Goal: Task Accomplishment & Management: Manage account settings

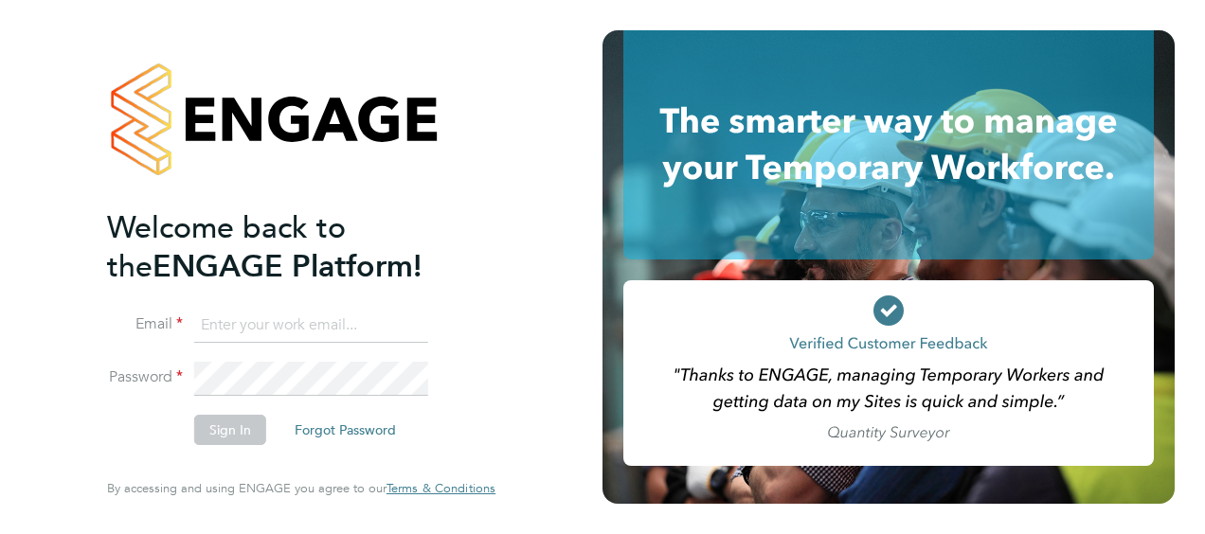
type input "Dieter.Pietersen@countrysidepartnerships.com"
click at [519, 414] on div "Welcome back to the ENGAGE Platform! Email Dieter.Pietersen@countrysidepartners…" at bounding box center [301, 267] width 464 height 534
click at [214, 427] on button "Sign In" at bounding box center [230, 430] width 72 height 30
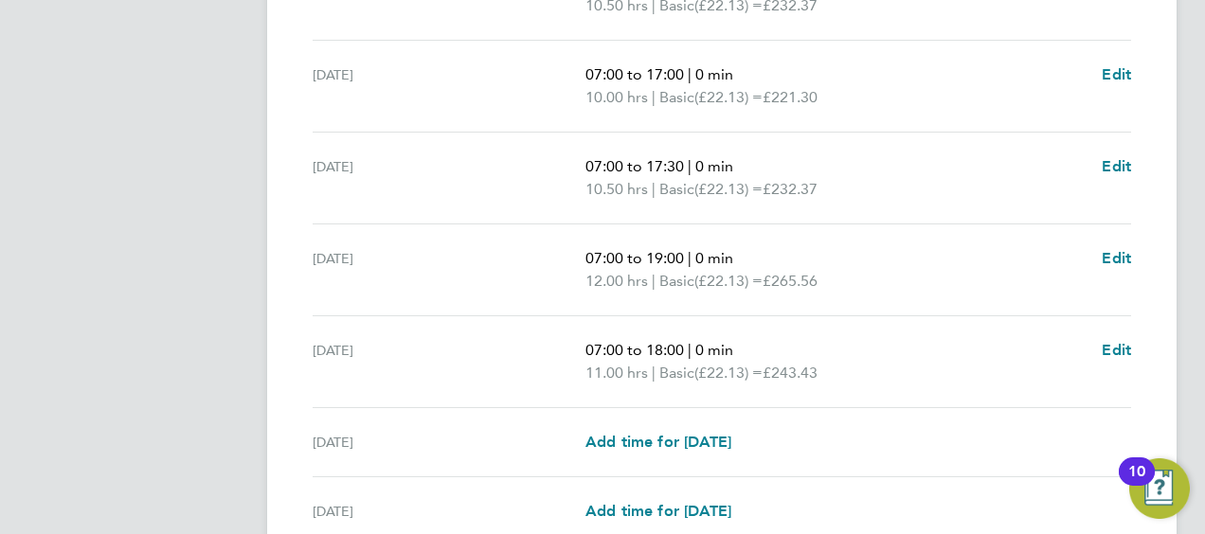
scroll to position [846, 0]
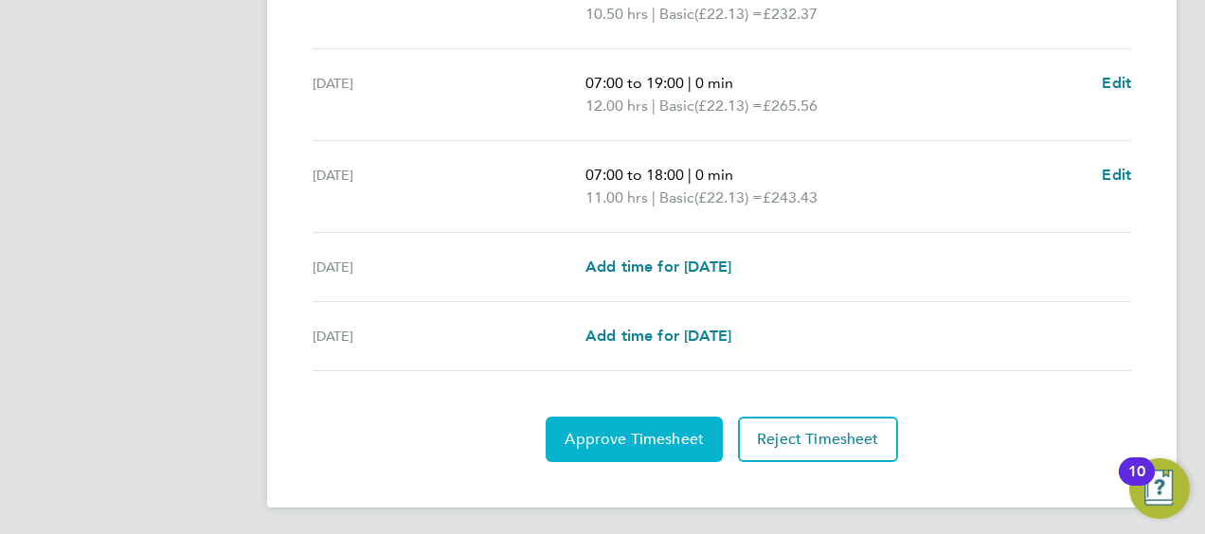
click at [633, 441] on span "Approve Timesheet" at bounding box center [633, 439] width 139 height 19
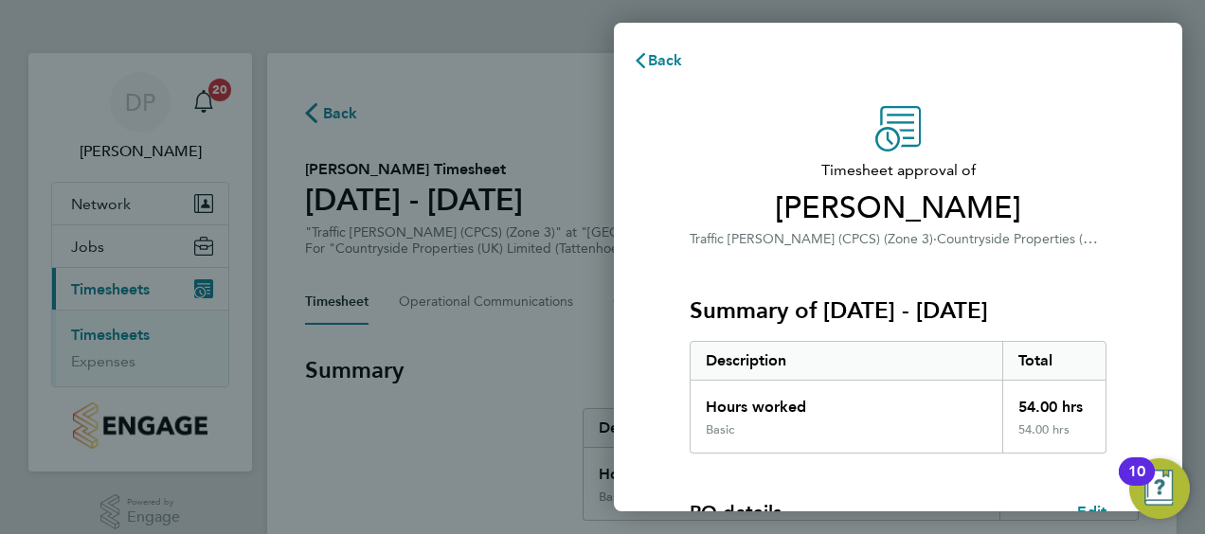
scroll to position [371, 0]
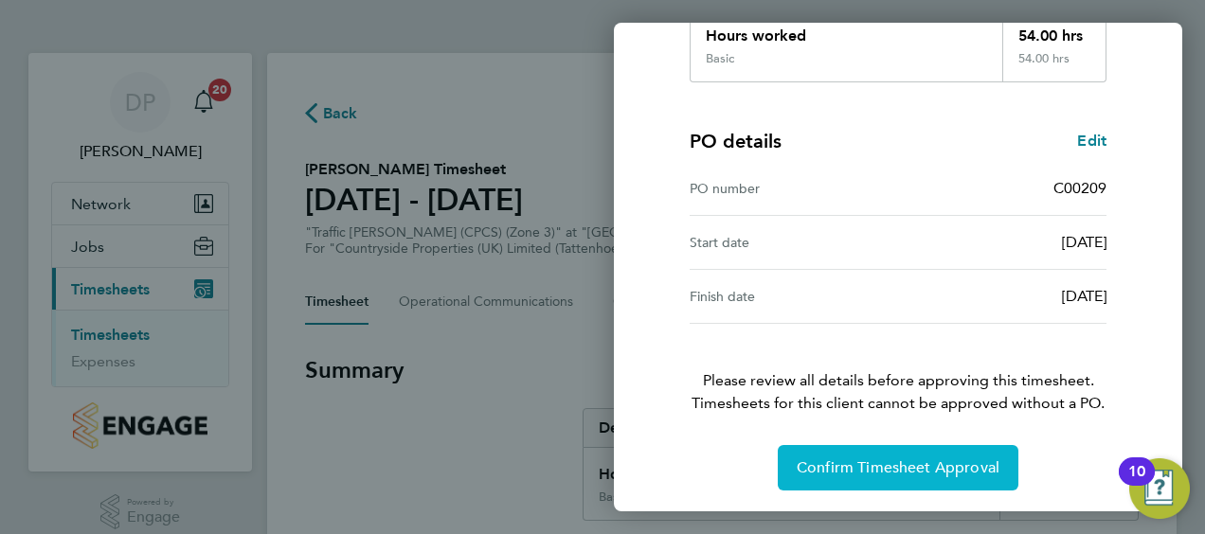
click at [876, 462] on span "Confirm Timesheet Approval" at bounding box center [897, 467] width 203 height 19
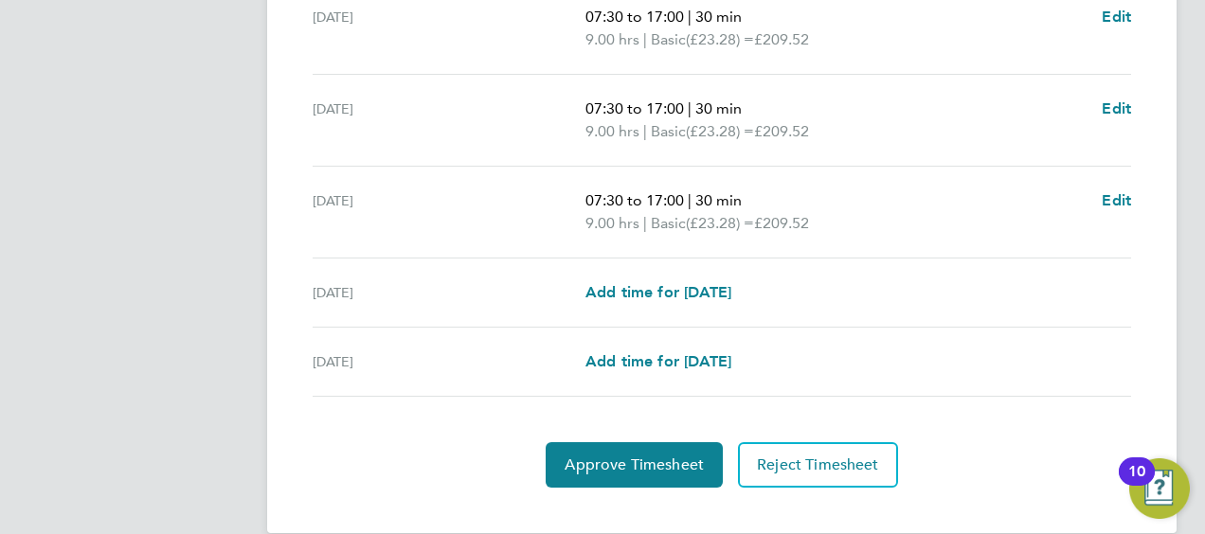
scroll to position [846, 0]
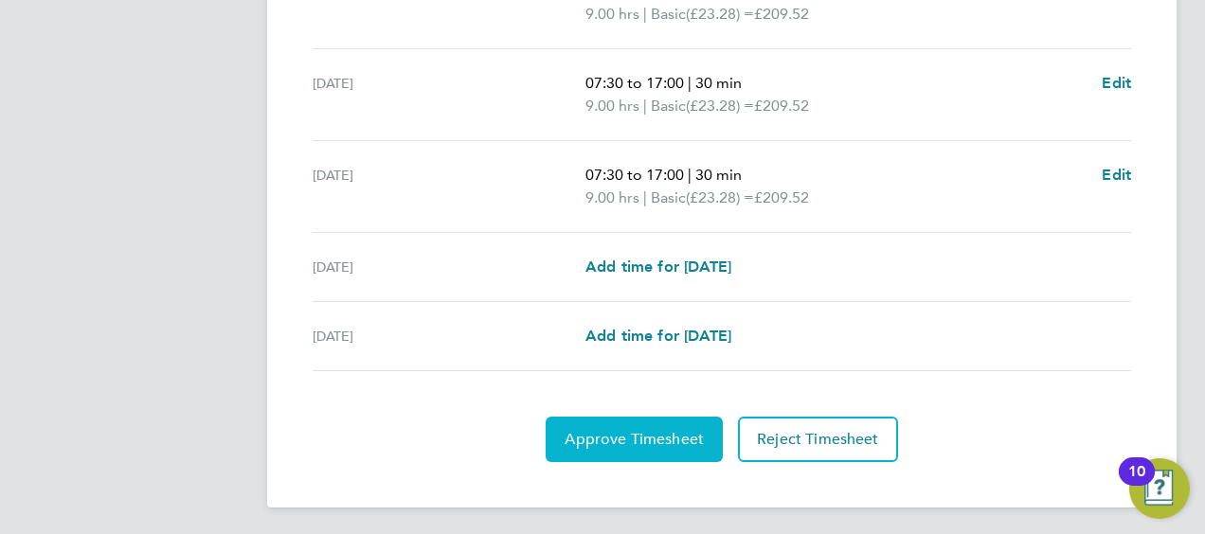
click at [636, 432] on span "Approve Timesheet" at bounding box center [633, 439] width 139 height 19
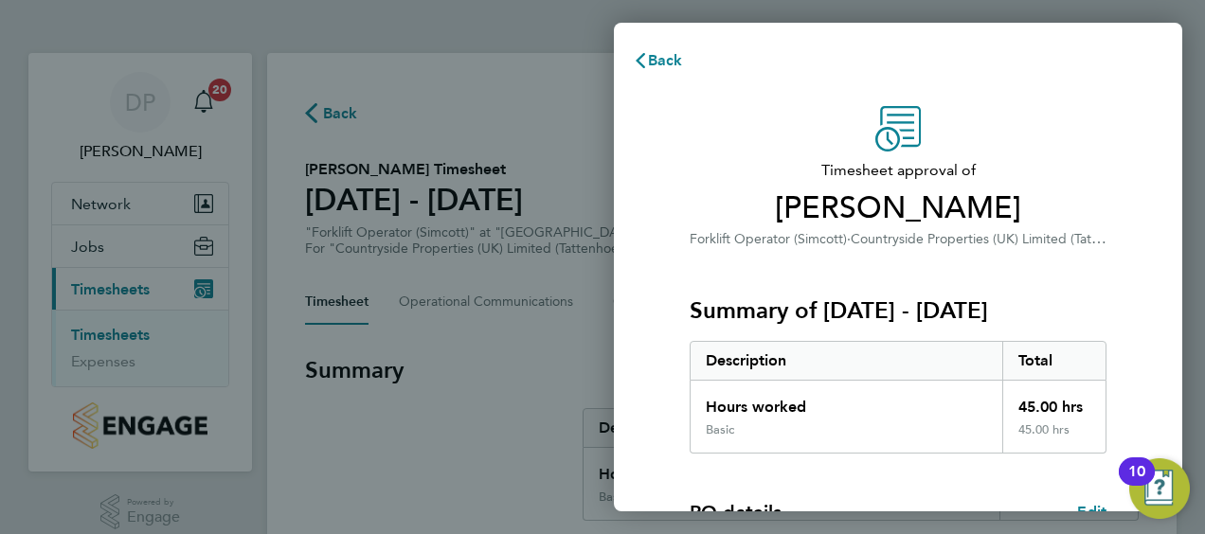
scroll to position [371, 0]
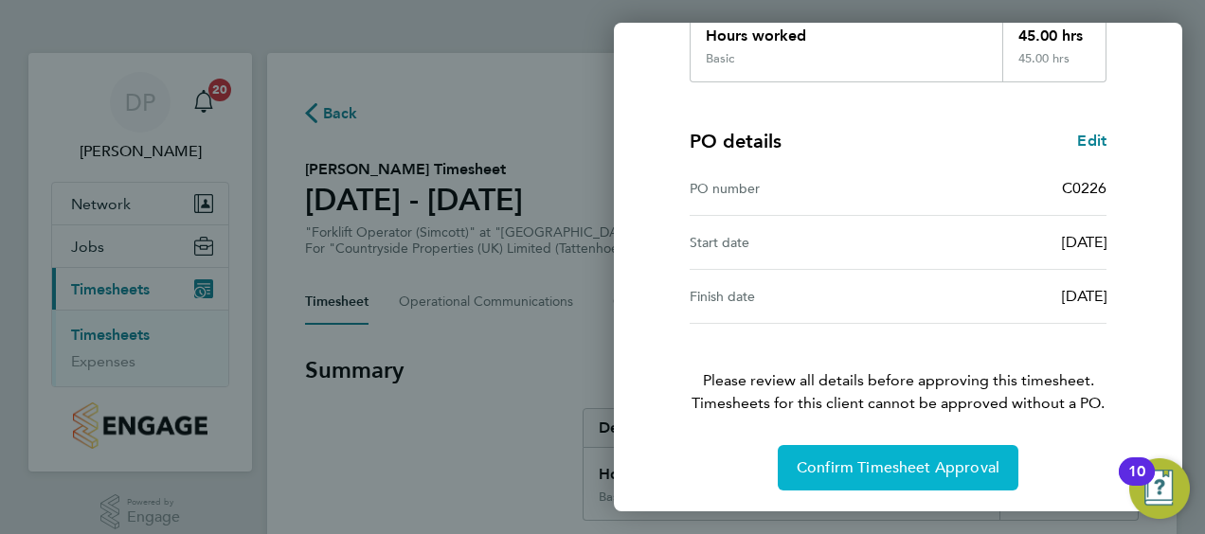
click at [878, 468] on span "Confirm Timesheet Approval" at bounding box center [897, 467] width 203 height 19
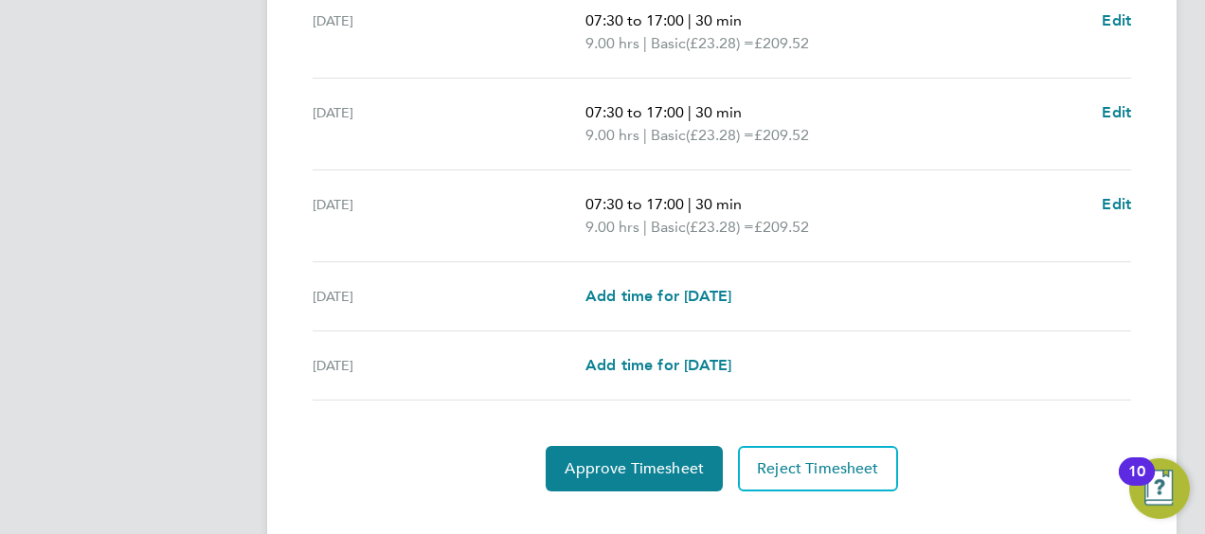
scroll to position [846, 0]
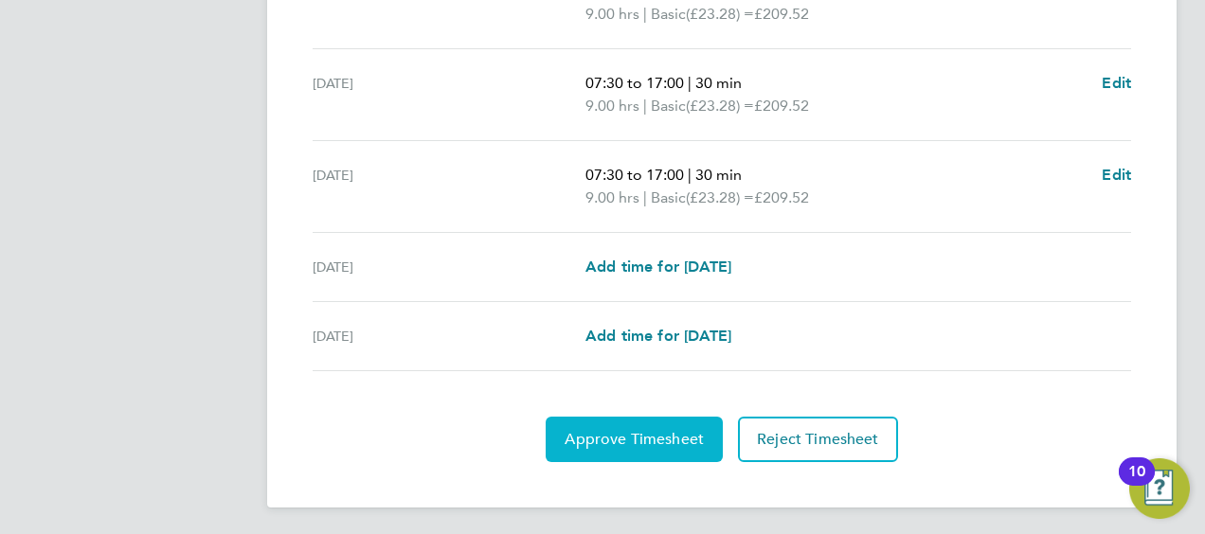
click at [620, 434] on span "Approve Timesheet" at bounding box center [633, 439] width 139 height 19
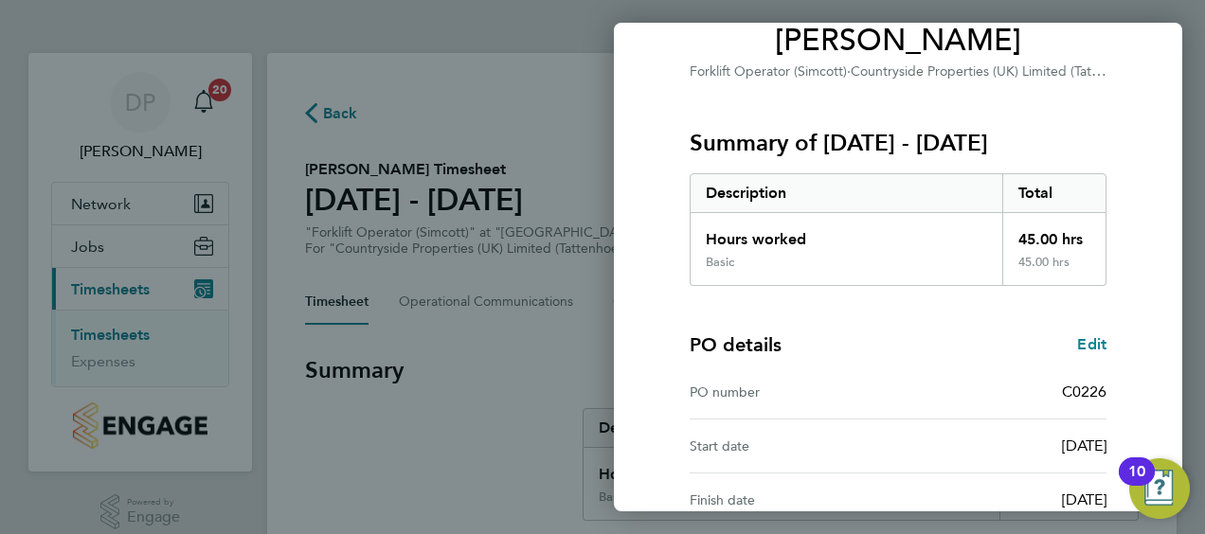
scroll to position [371, 0]
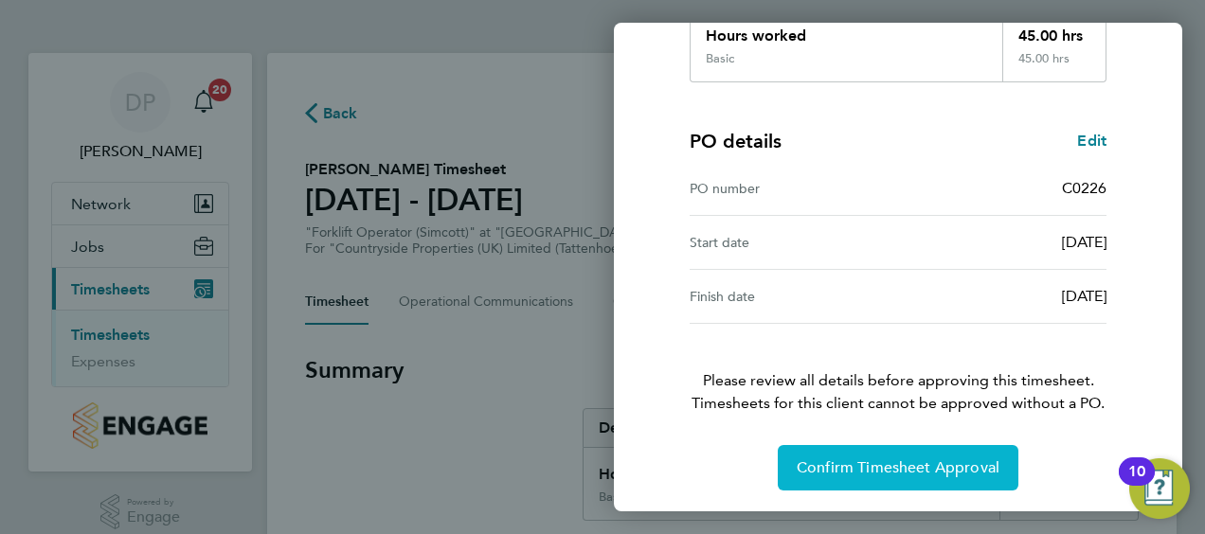
click at [933, 463] on span "Confirm Timesheet Approval" at bounding box center [897, 467] width 203 height 19
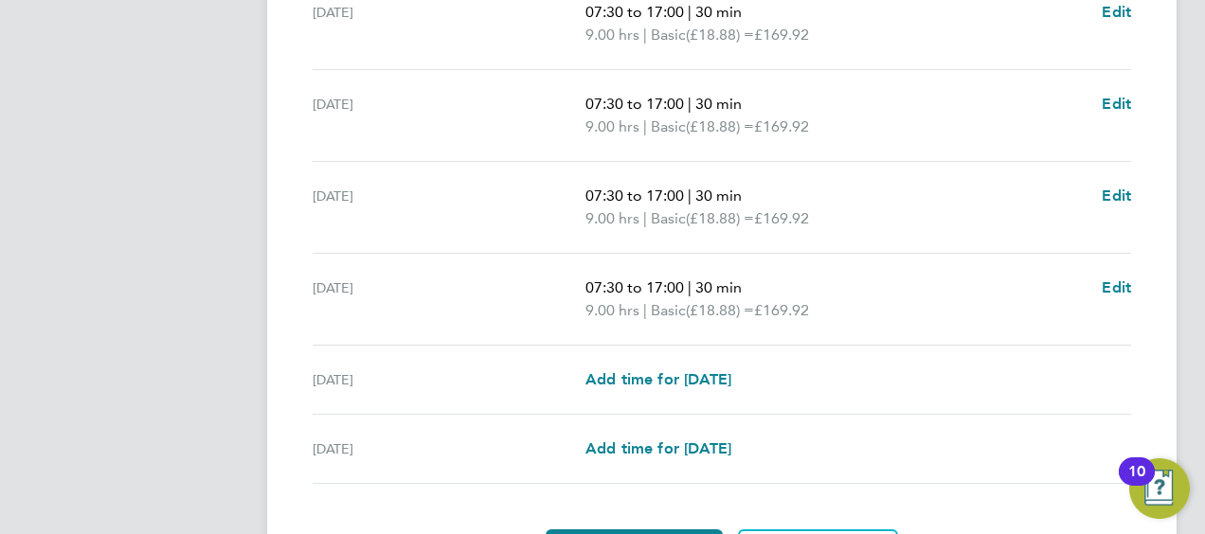
scroll to position [846, 0]
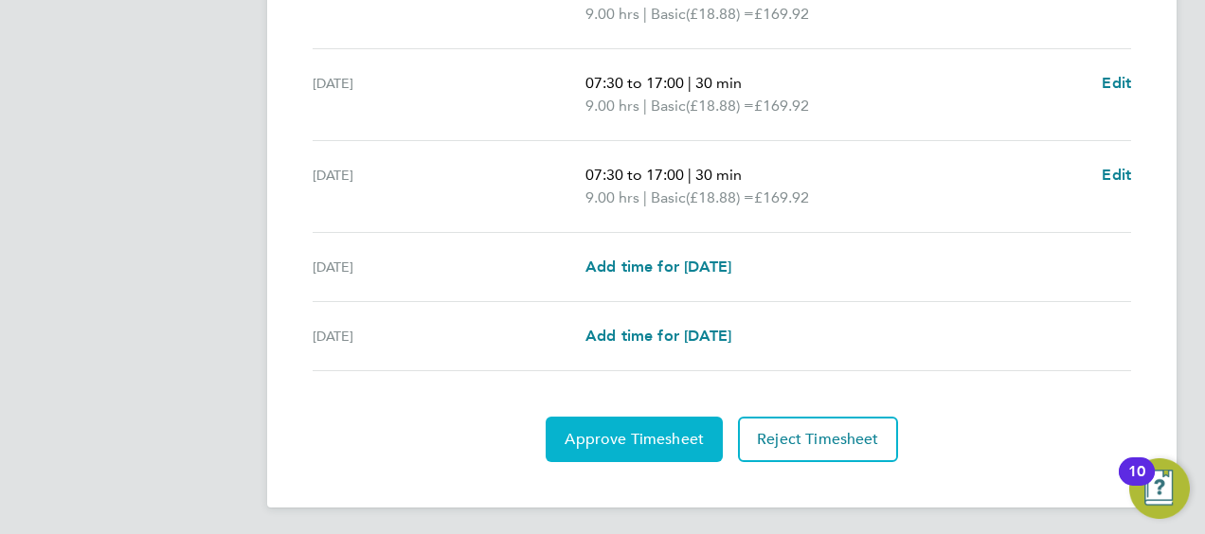
click at [617, 430] on span "Approve Timesheet" at bounding box center [633, 439] width 139 height 19
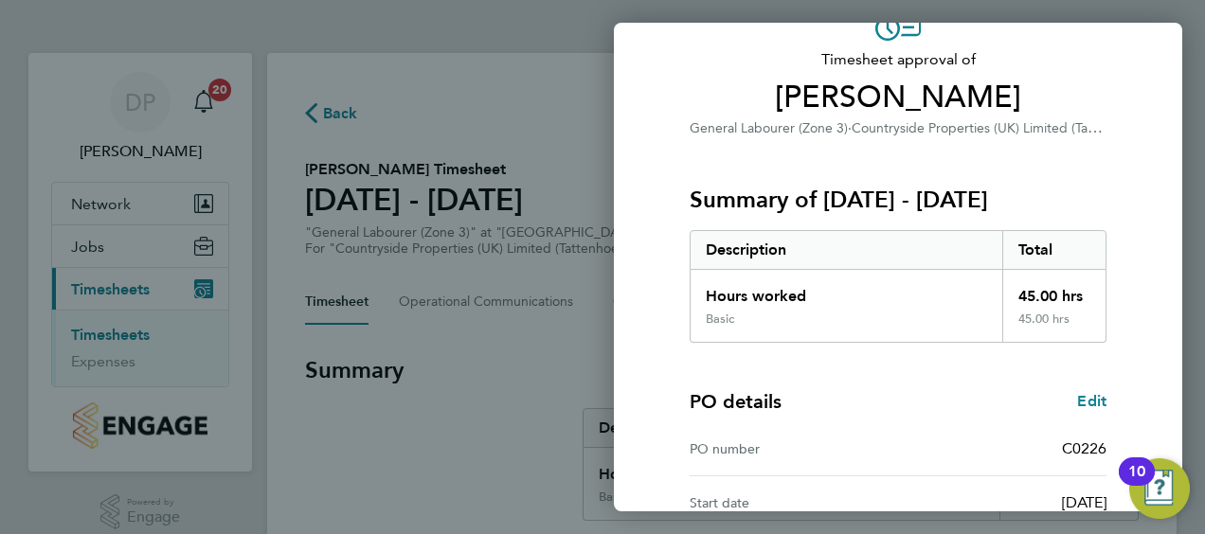
scroll to position [371, 0]
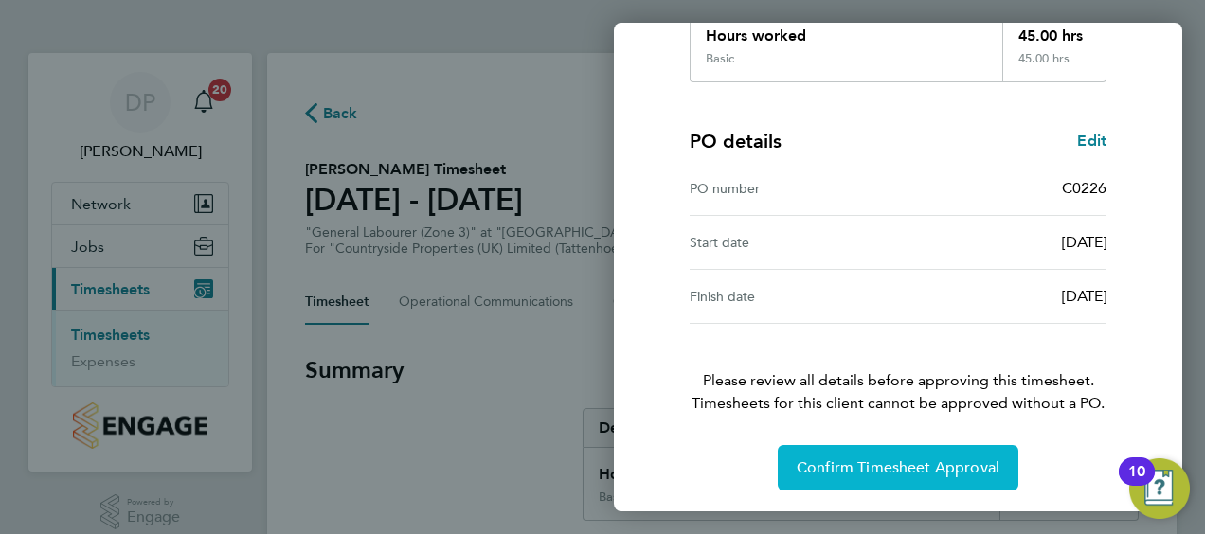
click at [885, 463] on span "Confirm Timesheet Approval" at bounding box center [897, 467] width 203 height 19
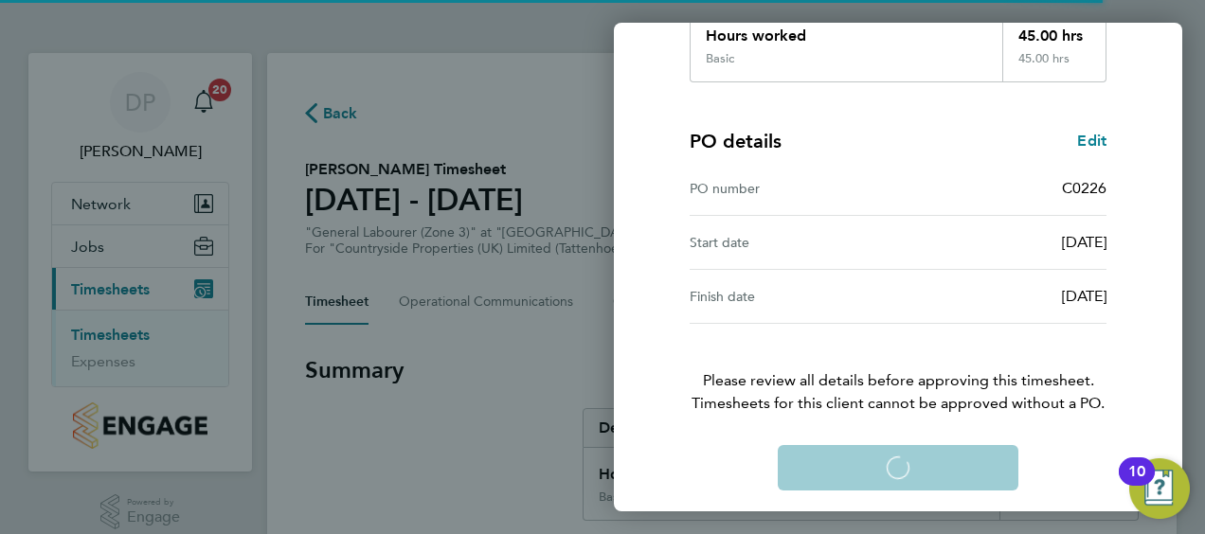
click at [881, 465] on div "Confirm Timesheet Approval Loading" at bounding box center [898, 467] width 462 height 45
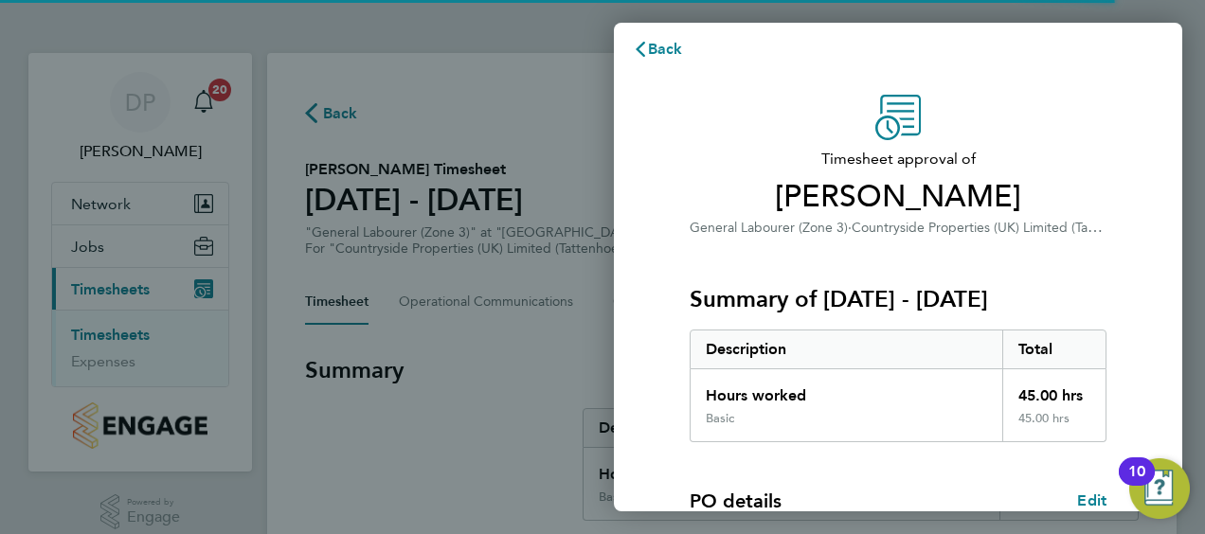
scroll to position [0, 0]
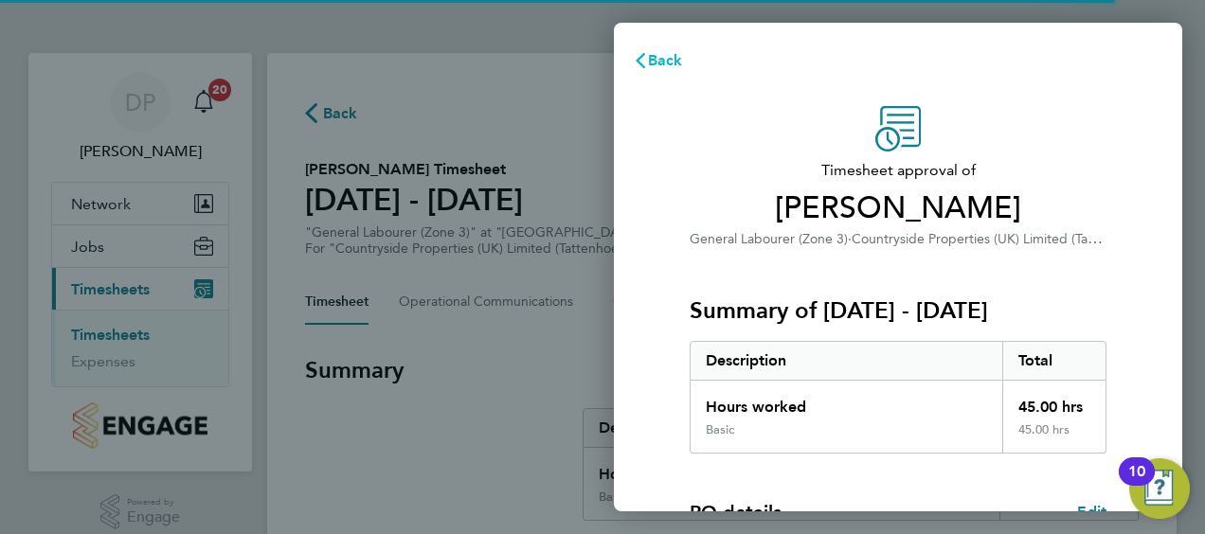
click at [655, 59] on span "Back" at bounding box center [665, 60] width 35 height 18
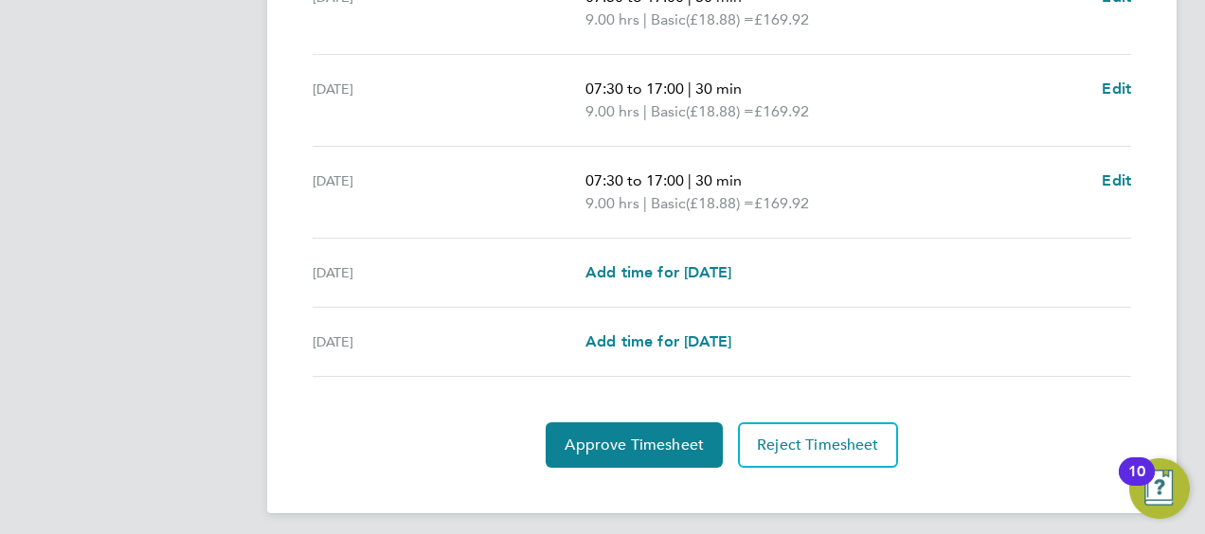
scroll to position [846, 0]
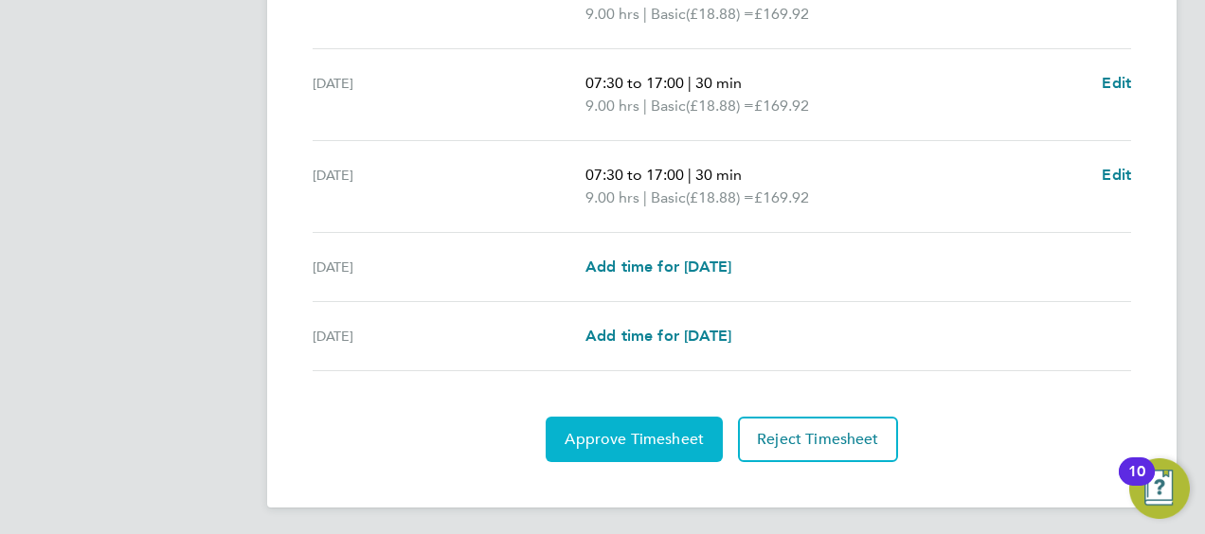
click at [617, 432] on span "Approve Timesheet" at bounding box center [633, 439] width 139 height 19
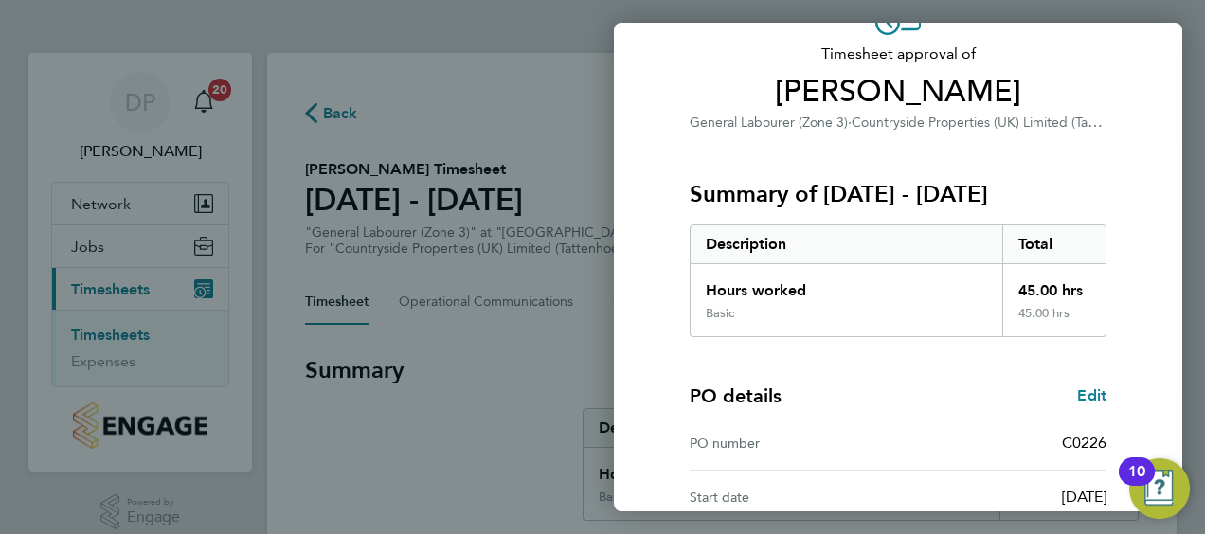
scroll to position [371, 0]
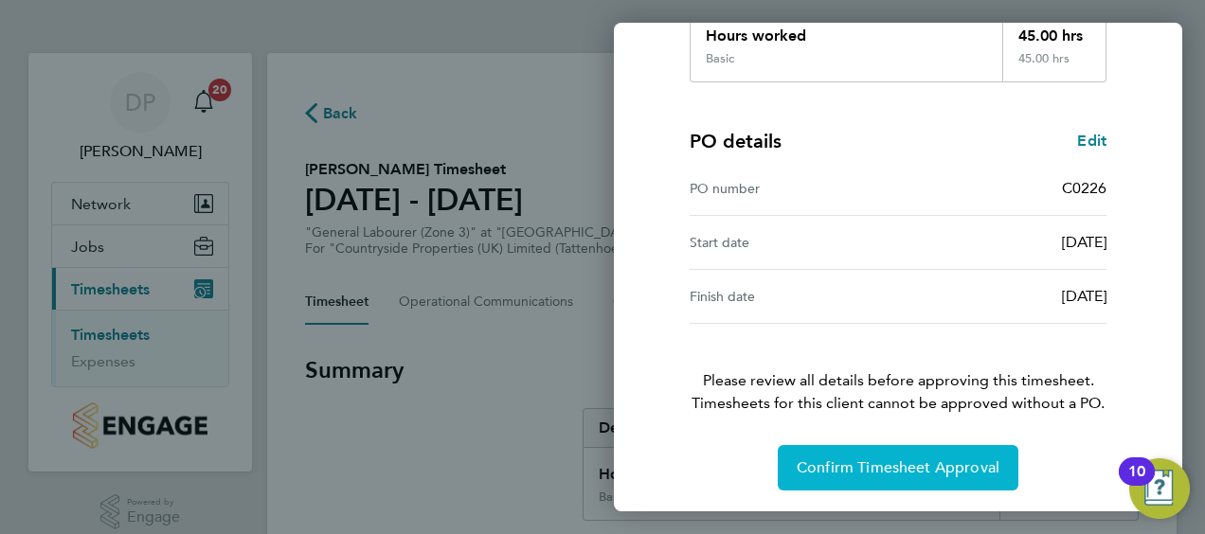
click at [888, 465] on span "Confirm Timesheet Approval" at bounding box center [897, 467] width 203 height 19
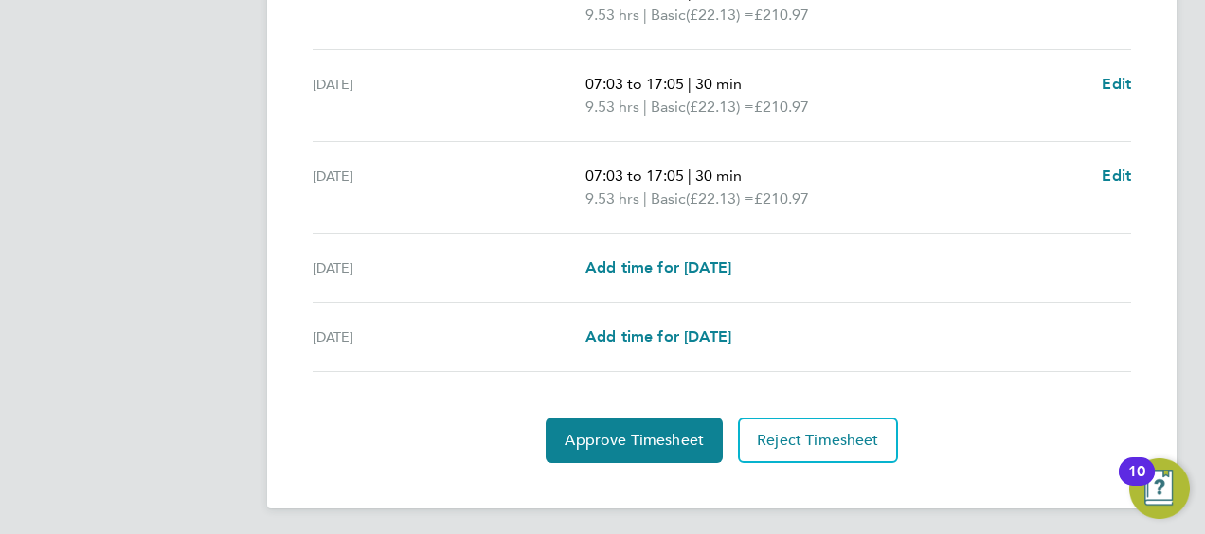
scroll to position [846, 0]
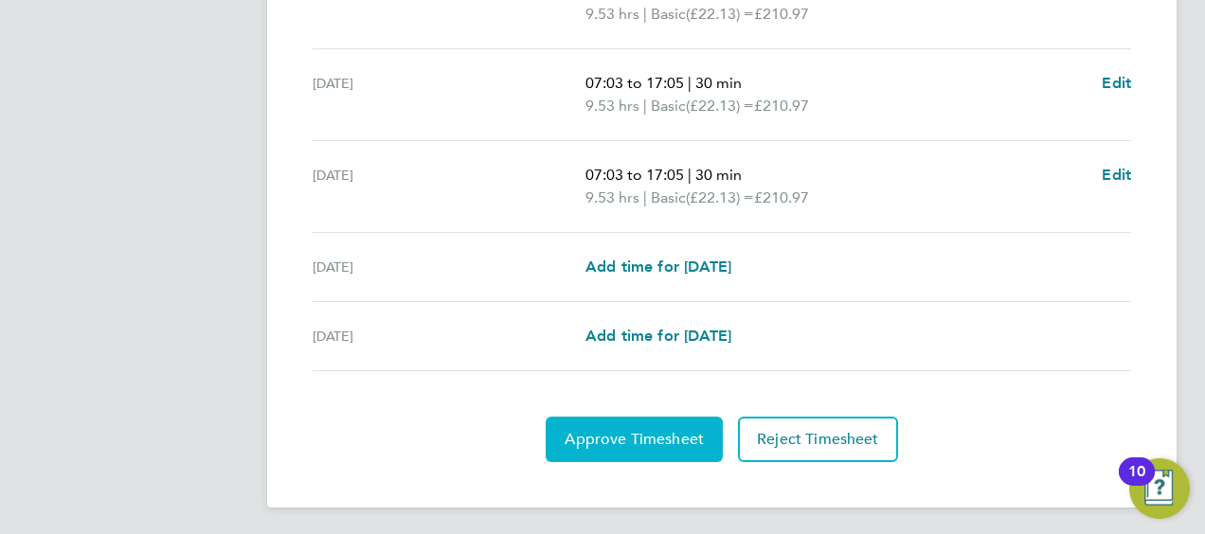
click at [637, 434] on span "Approve Timesheet" at bounding box center [633, 439] width 139 height 19
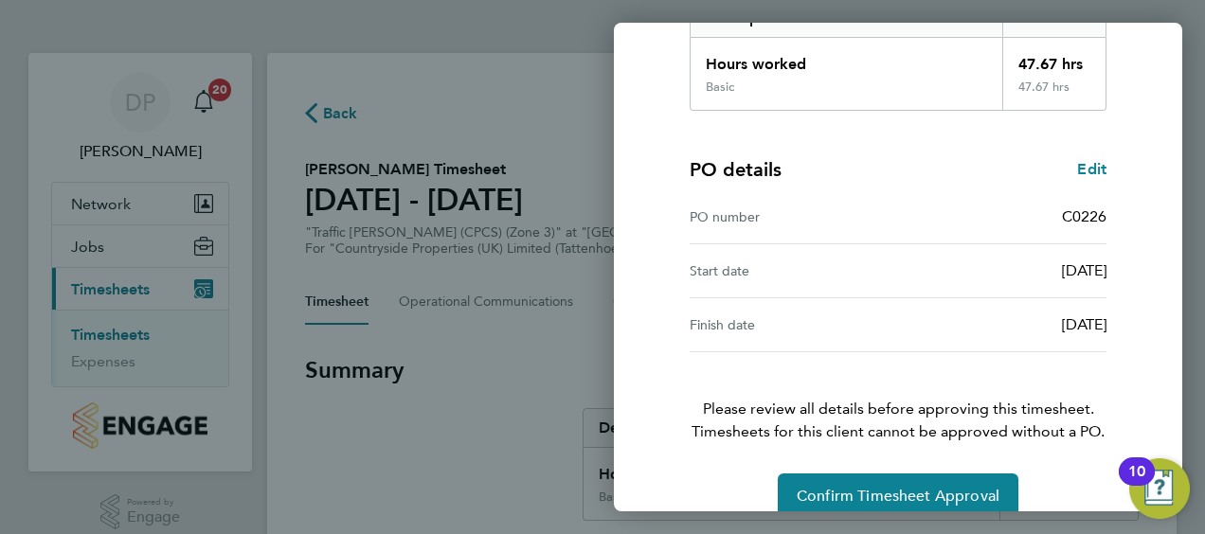
scroll to position [371, 0]
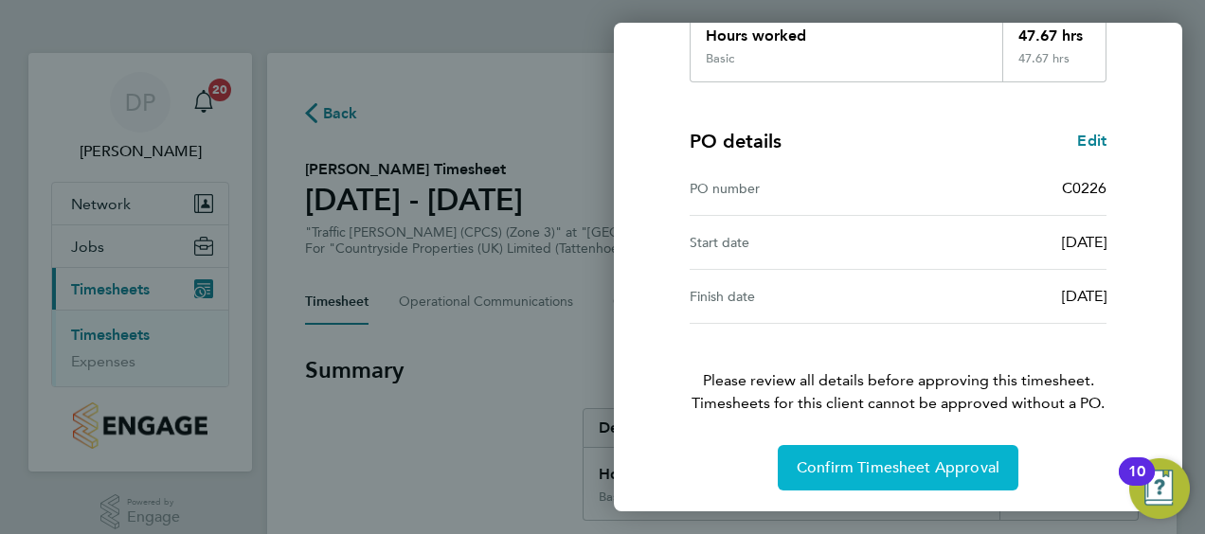
click at [886, 471] on span "Confirm Timesheet Approval" at bounding box center [897, 467] width 203 height 19
